Goal: Entertainment & Leisure: Consume media (video, audio)

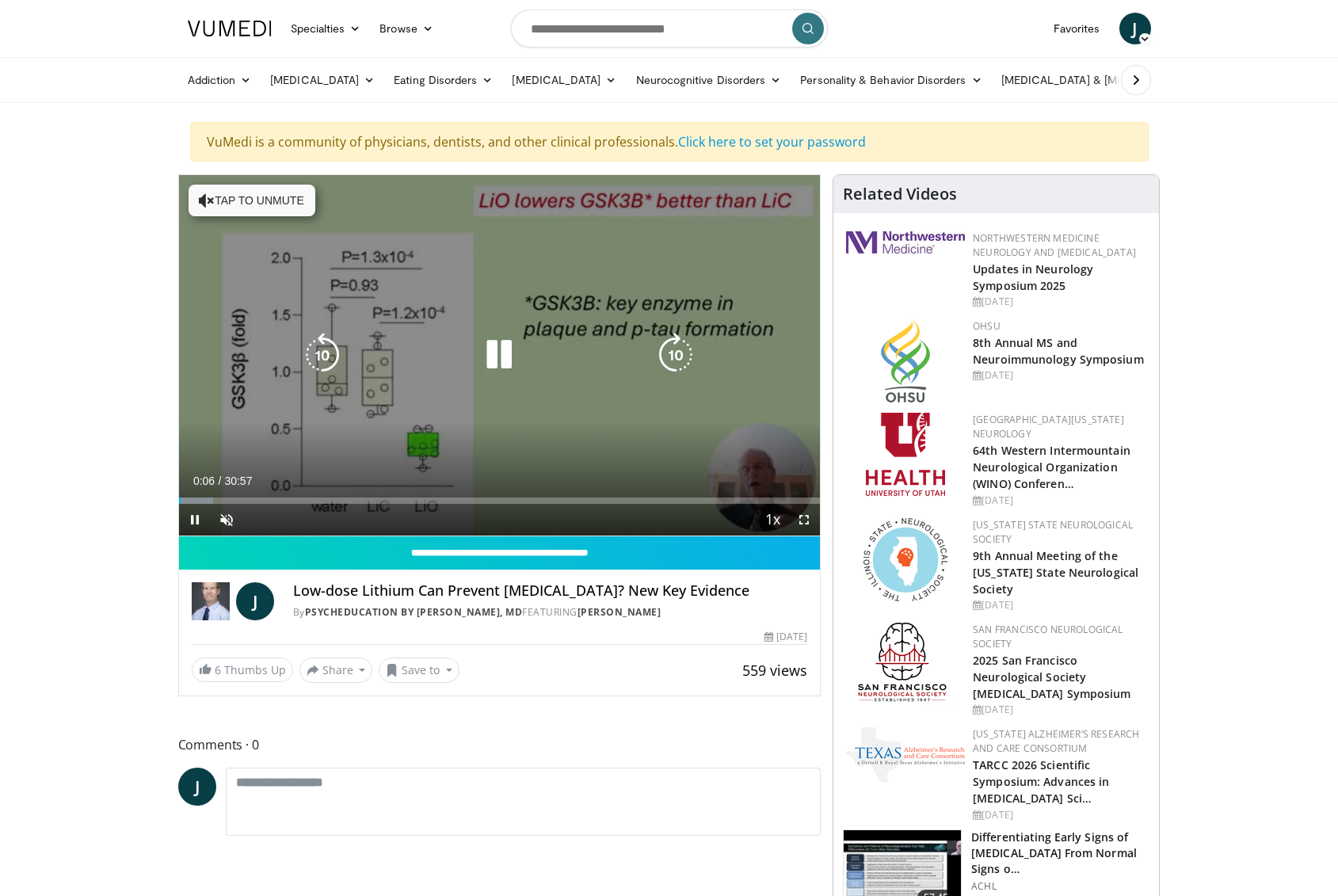
click at [223, 212] on button "Tap to unmute" at bounding box center [252, 201] width 126 height 32
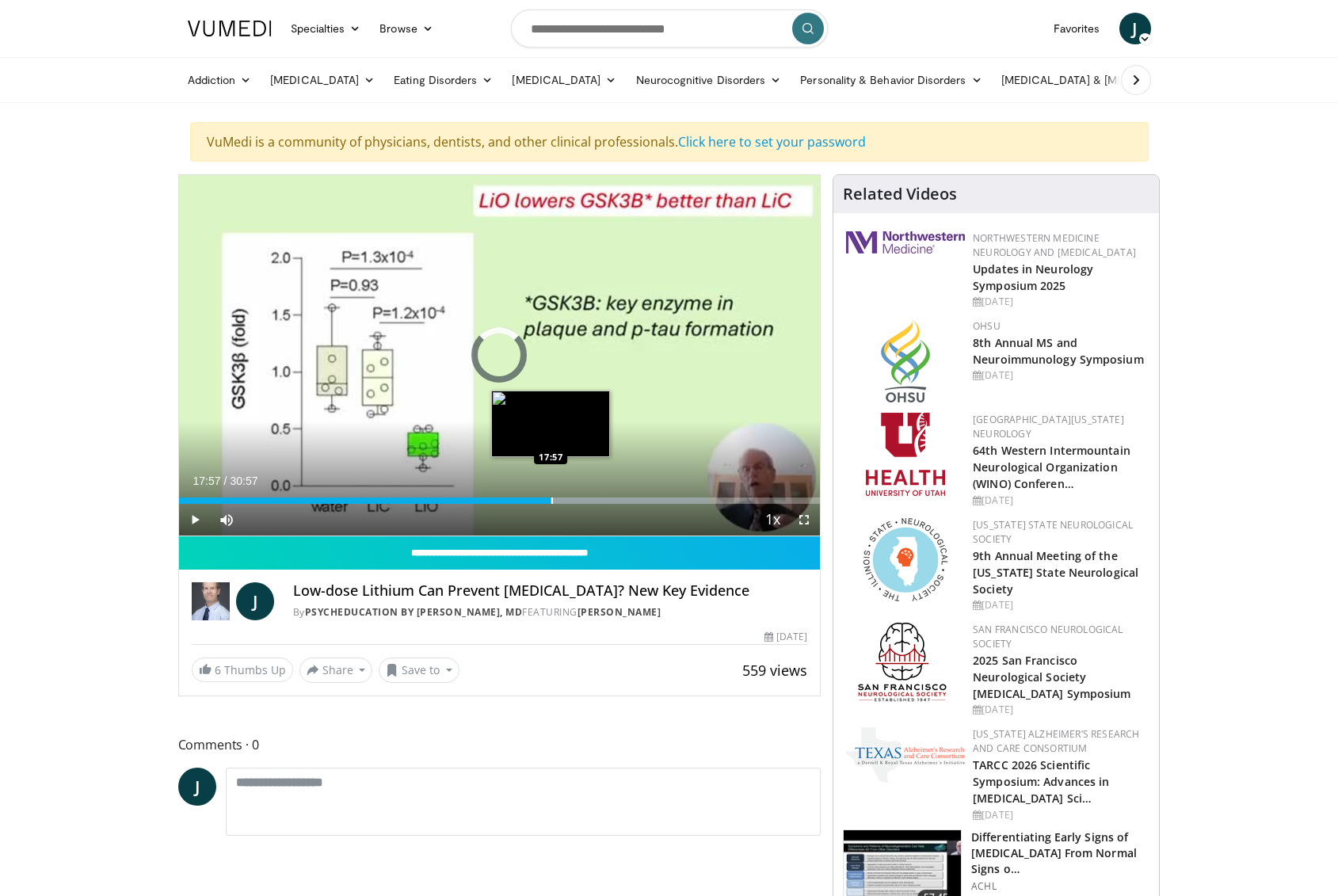
click at [551, 498] on div "Progress Bar" at bounding box center [552, 501] width 2 height 6
click at [557, 498] on div "Progress Bar" at bounding box center [558, 501] width 2 height 6
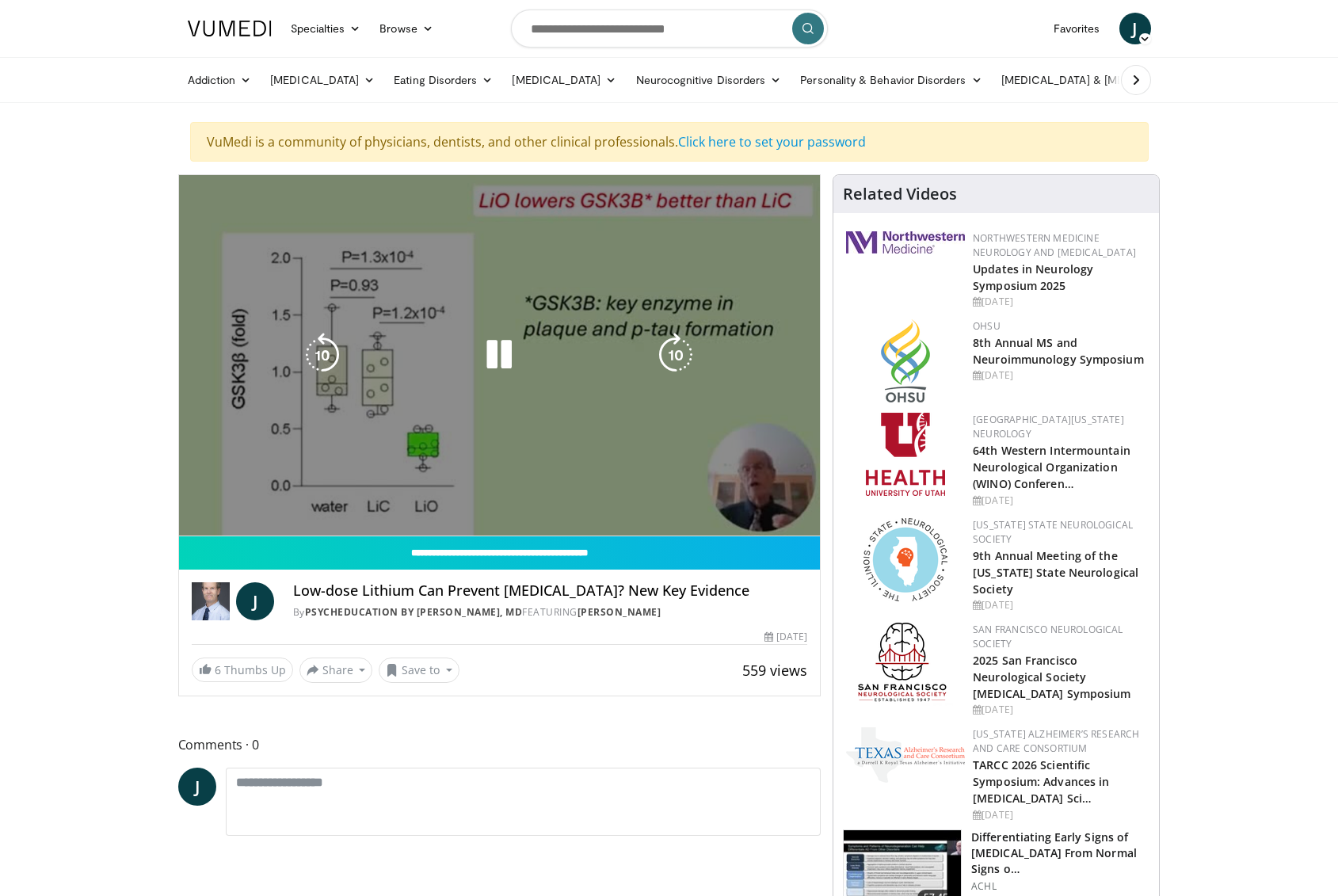
click at [564, 500] on video-js "**********" at bounding box center [500, 355] width 642 height 361
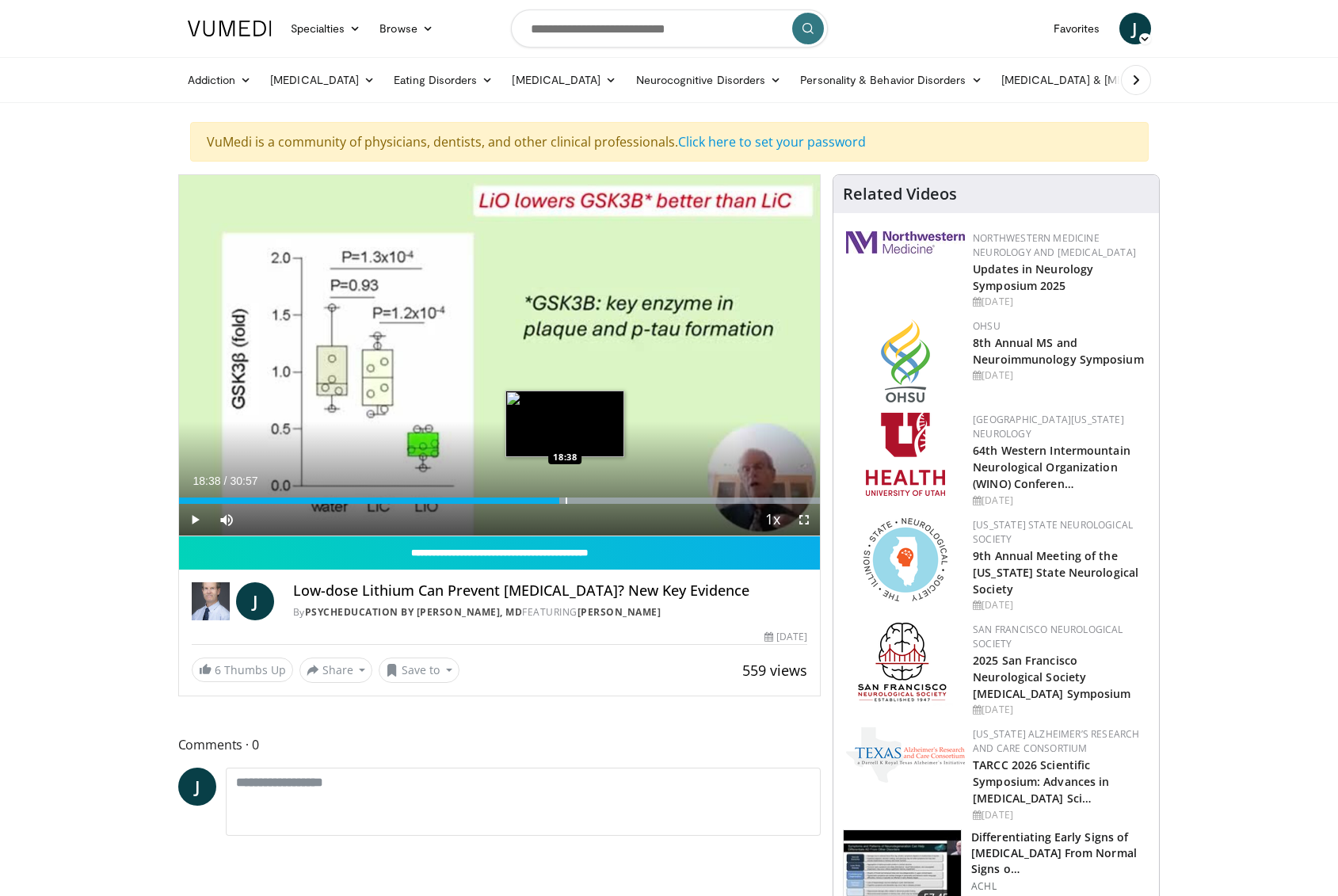
click at [566, 500] on div "Progress Bar" at bounding box center [567, 501] width 2 height 6
click at [577, 500] on div "Progress Bar" at bounding box center [578, 501] width 2 height 6
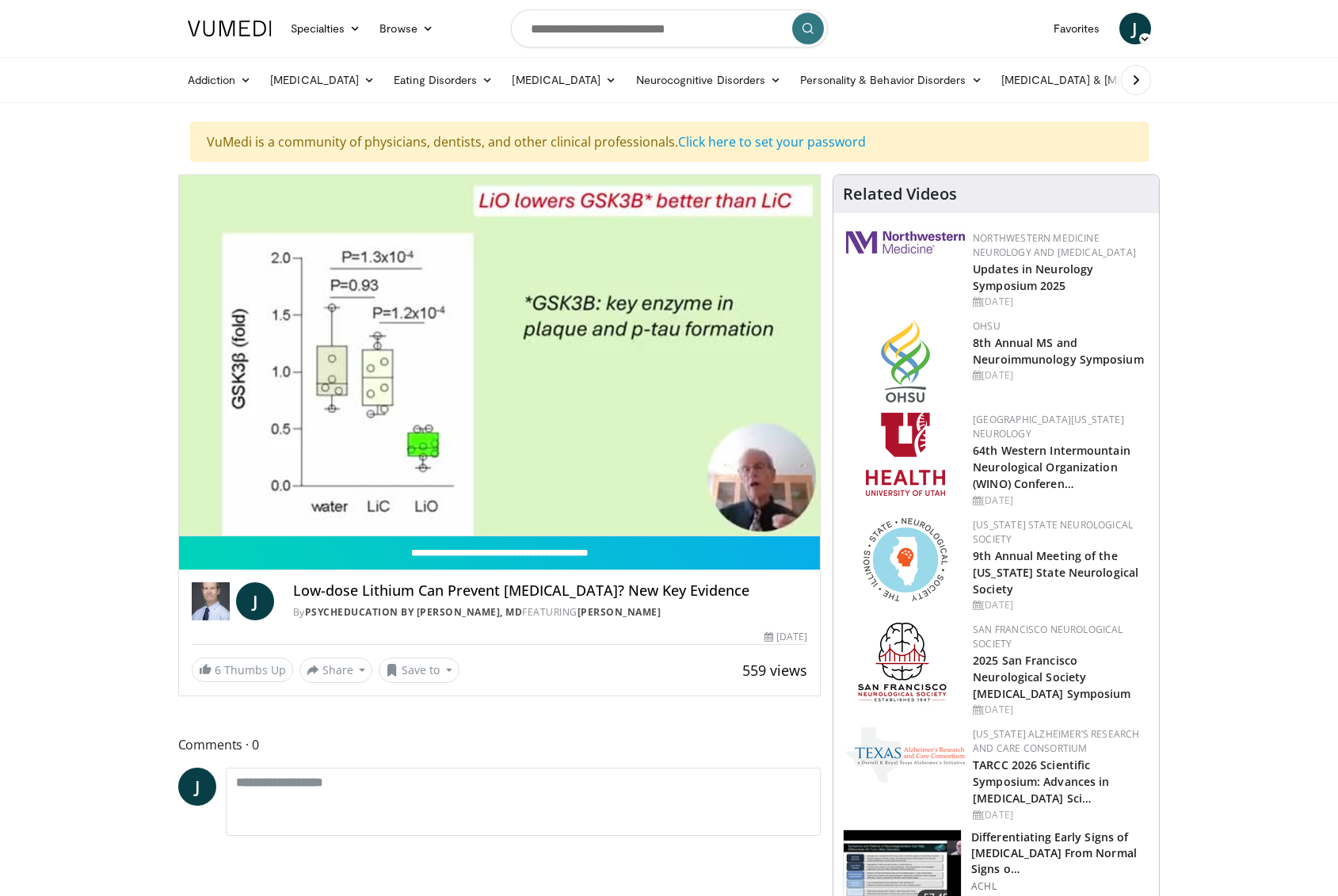
click at [588, 503] on video-js "**********" at bounding box center [500, 355] width 642 height 361
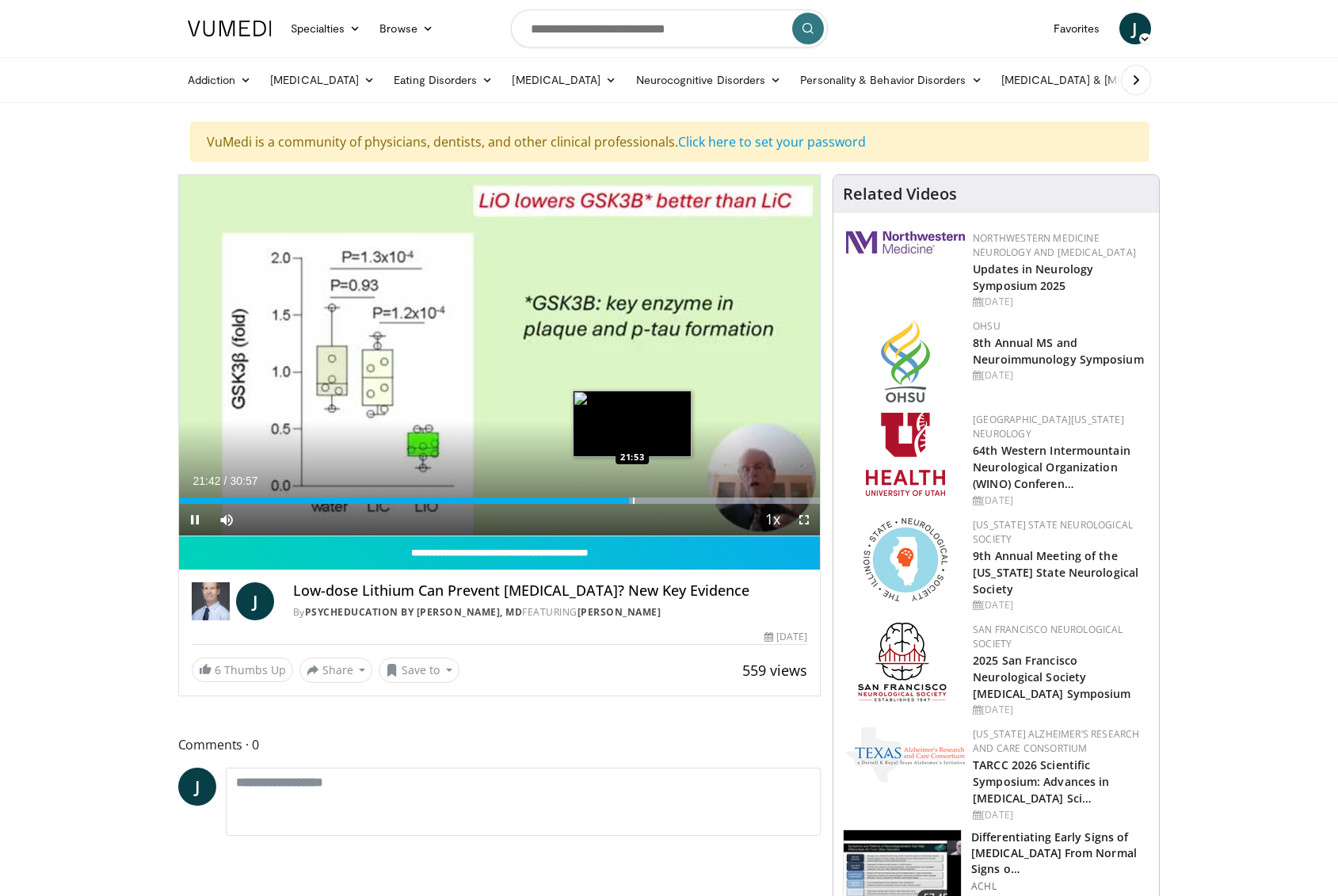
click at [633, 503] on div "Progress Bar" at bounding box center [634, 501] width 2 height 6
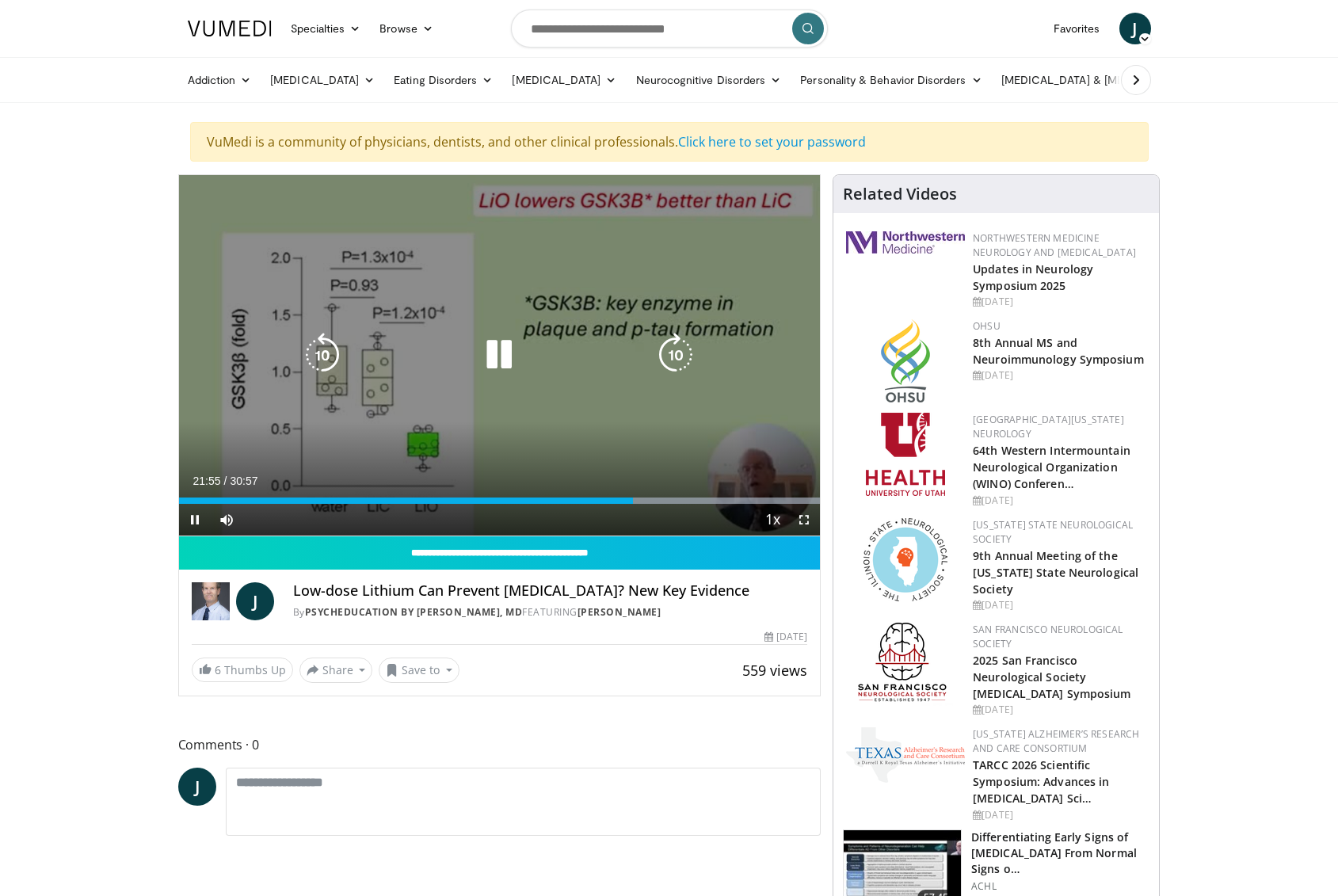
click at [637, 505] on div "Current Time 21:55 / Duration 30:57 Pause Skip Backward Skip Forward Mute Loade…" at bounding box center [500, 520] width 642 height 32
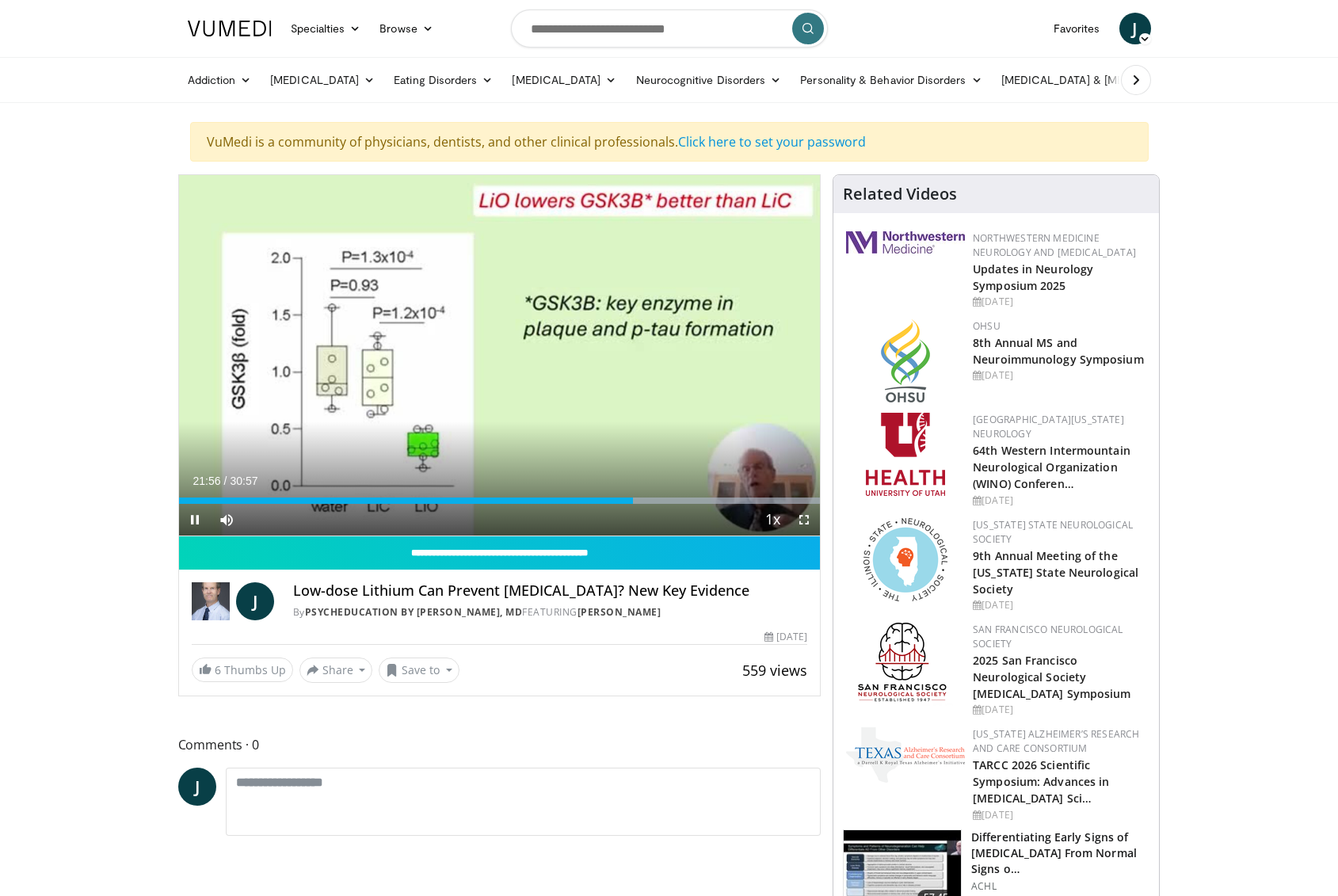
click at [645, 504] on div "Current Time 21:56 / Duration 30:57 Pause Skip Backward Skip Forward Mute Loade…" at bounding box center [500, 520] width 642 height 32
click at [642, 504] on div "Current Time 21:58 / Duration 30:57 Pause Skip Backward Skip Forward Mute Loade…" at bounding box center [500, 520] width 642 height 32
click at [643, 504] on div "Current Time 21:59 / Duration 30:57 Pause Skip Backward Skip Forward Mute Loade…" at bounding box center [500, 520] width 642 height 32
click at [647, 502] on div "Loaded : 99.98% 22:08 22:39" at bounding box center [500, 501] width 642 height 6
click at [656, 502] on div "Progress Bar" at bounding box center [657, 501] width 2 height 6
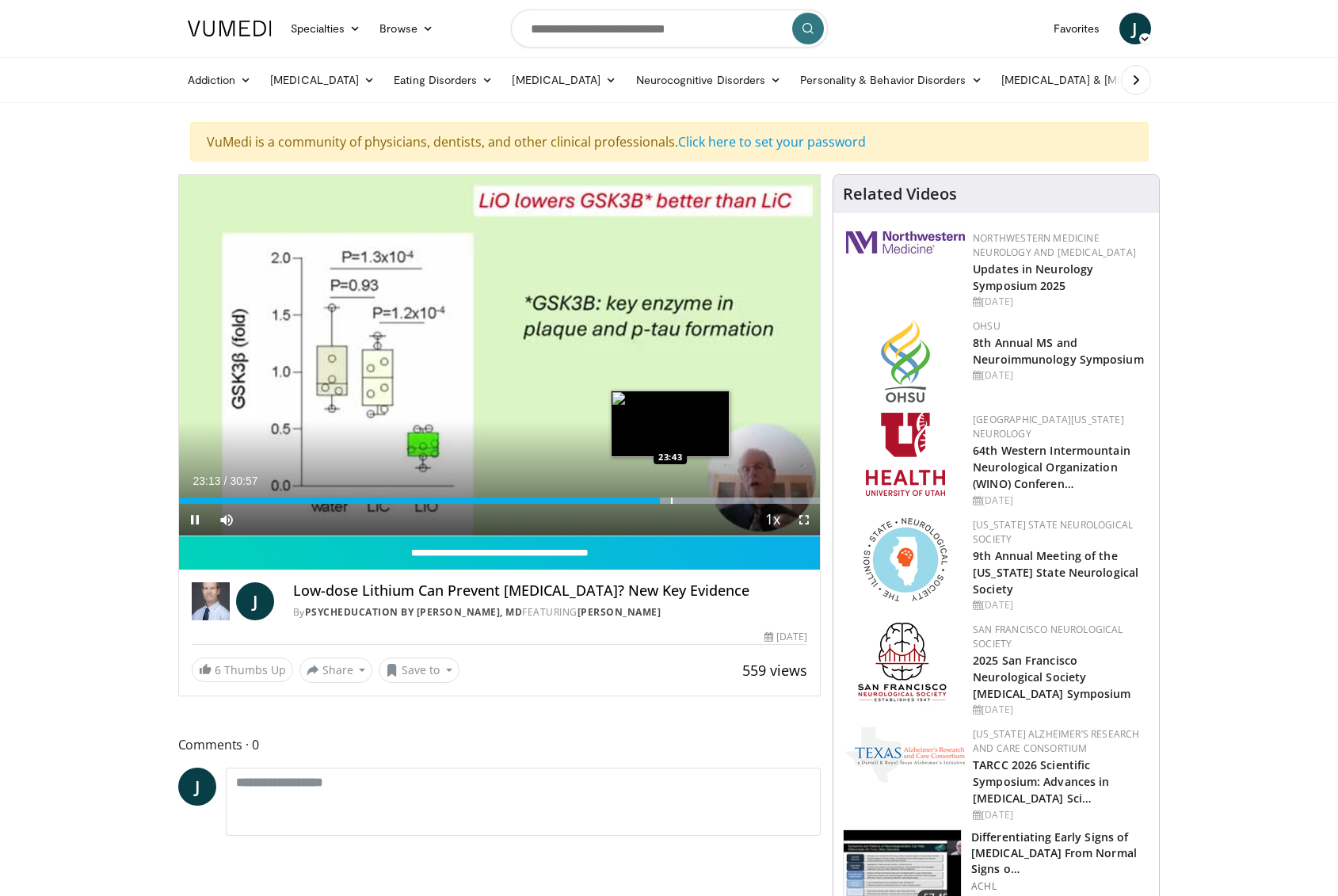
click at [671, 503] on div "Progress Bar" at bounding box center [672, 501] width 2 height 6
click at [678, 503] on div "Progress Bar" at bounding box center [679, 501] width 2 height 6
click at [675, 502] on div "Progress Bar" at bounding box center [676, 501] width 2 height 6
